Goal: Find specific page/section

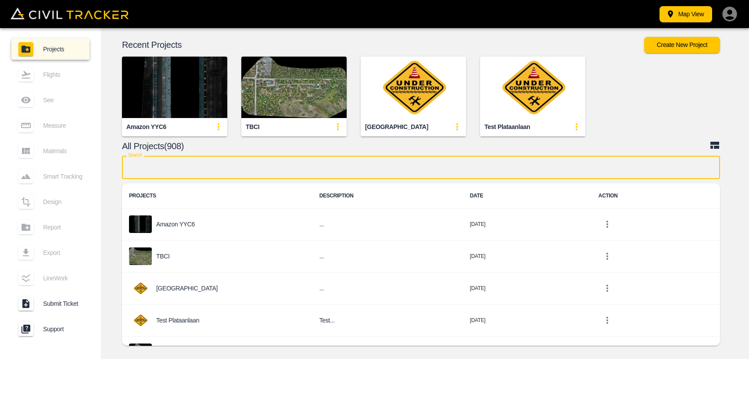
click at [258, 160] on input "text" at bounding box center [421, 167] width 598 height 23
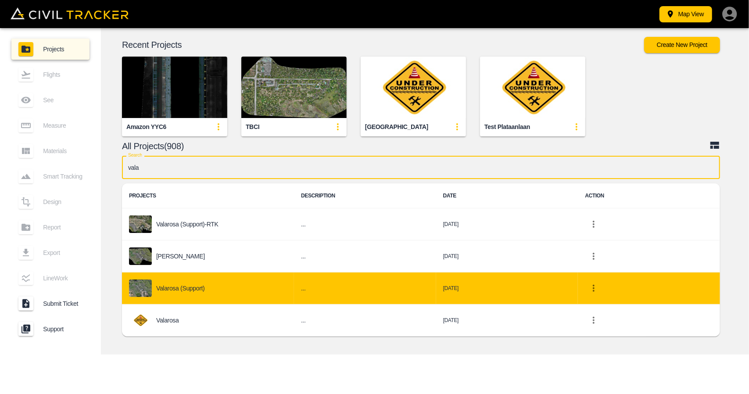
type input "vala"
click at [224, 282] on div "Valarosa (Support)" at bounding box center [208, 288] width 158 height 18
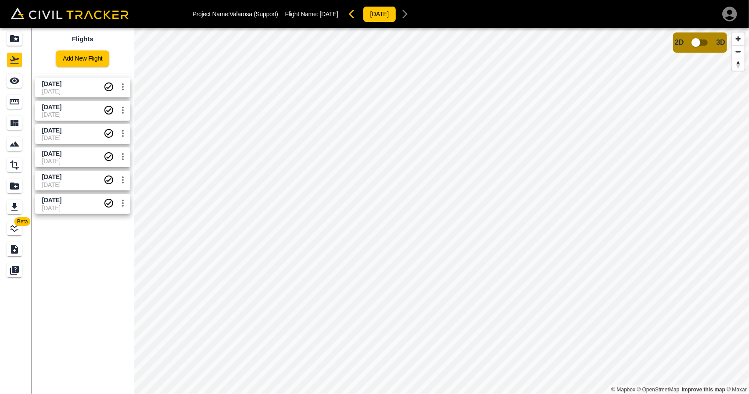
click at [77, 177] on span "[DATE]" at bounding box center [72, 177] width 61 height 8
click at [57, 161] on span "[DATE]" at bounding box center [72, 161] width 61 height 7
click at [22, 80] on div "See" at bounding box center [14, 81] width 15 height 14
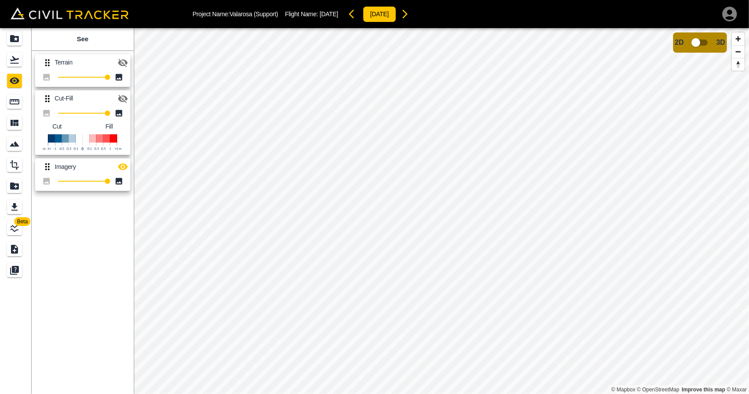
click at [120, 91] on button "button" at bounding box center [123, 99] width 18 height 18
click at [121, 165] on icon "button" at bounding box center [123, 167] width 10 height 7
click at [23, 60] on div "Flights" at bounding box center [16, 60] width 18 height 14
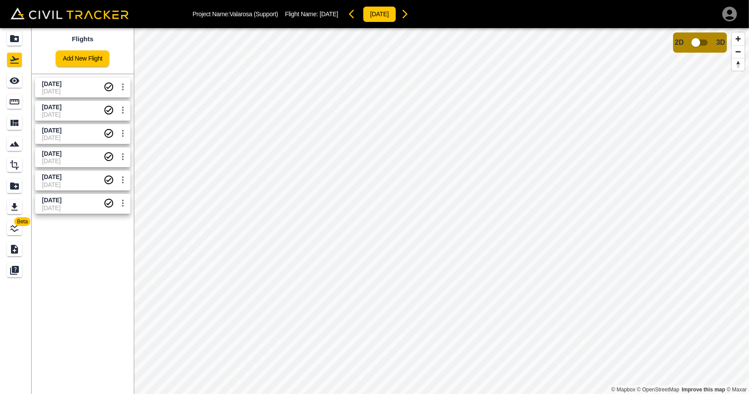
drag, startPoint x: 39, startPoint y: 177, endPoint x: 90, endPoint y: 178, distance: 50.5
click at [90, 178] on link "[DATE] [DATE]" at bounding box center [82, 181] width 95 height 20
copy span "[DATE]"
